Goal: Find contact information: Find contact information

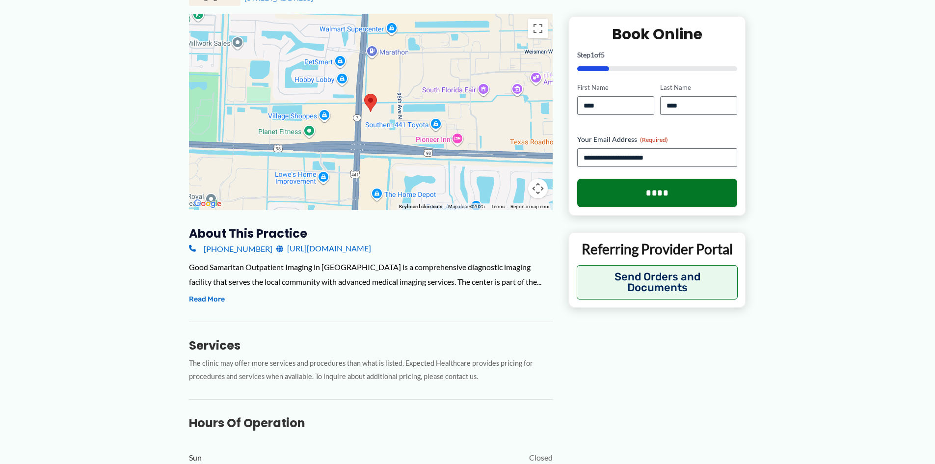
scroll to position [147, 0]
click at [371, 252] on link "https://www.palmbeachhealthnetwork.com/locations/detail/imaging-center-royal-pa…" at bounding box center [323, 247] width 95 height 15
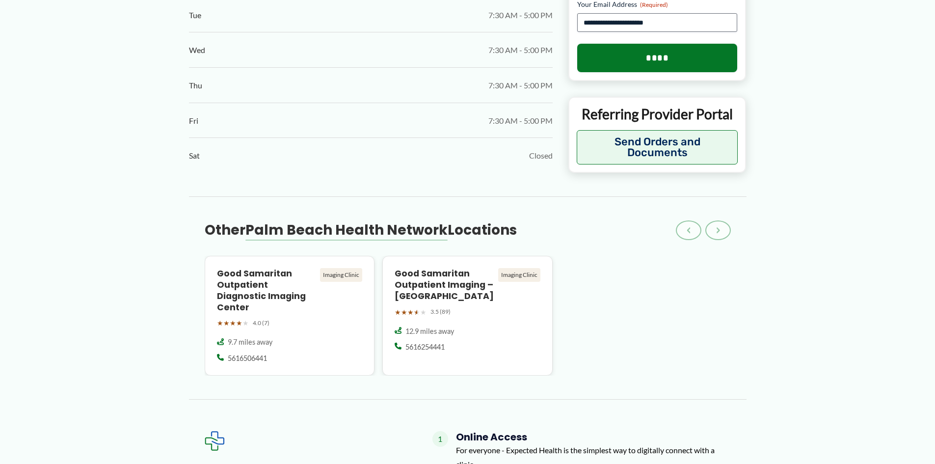
scroll to position [735, 0]
